Goal: Find specific page/section: Find specific page/section

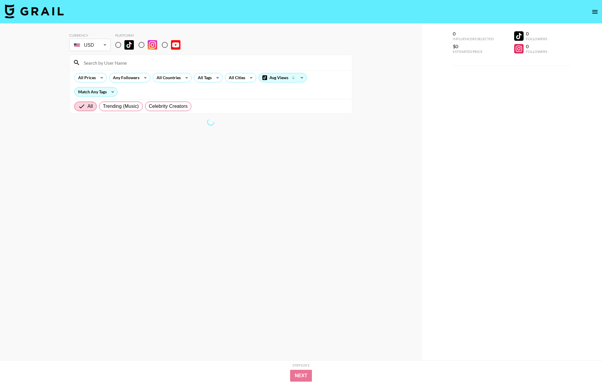
click at [113, 65] on input at bounding box center [214, 62] width 268 height 9
drag, startPoint x: 116, startPoint y: 44, endPoint x: 121, endPoint y: 47, distance: 5.3
click at [116, 44] on input "radio" at bounding box center [118, 45] width 12 height 12
radio input "true"
drag, startPoint x: 203, startPoint y: 59, endPoint x: 196, endPoint y: 59, distance: 7.1
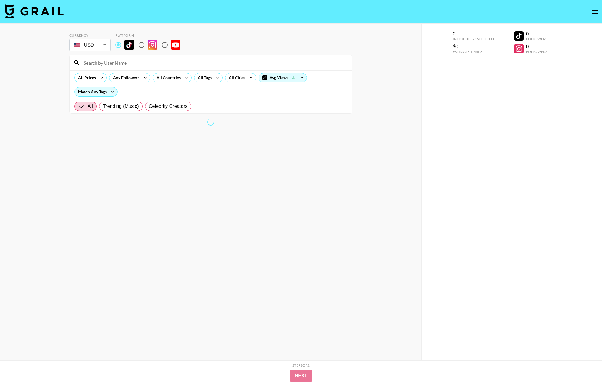
click at [202, 59] on input at bounding box center [214, 62] width 268 height 9
paste input "nojill"
type input "nojill"
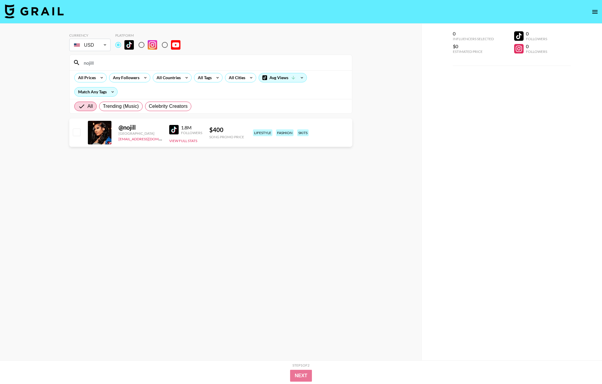
click at [122, 67] on input "nojill" at bounding box center [214, 62] width 268 height 9
